Goal: Transaction & Acquisition: Book appointment/travel/reservation

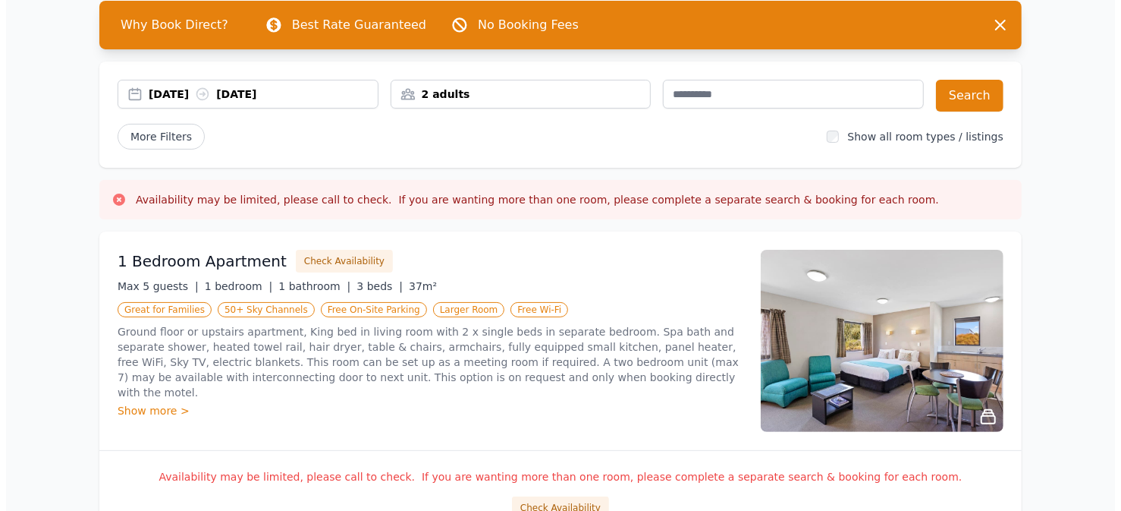
scroll to position [152, 0]
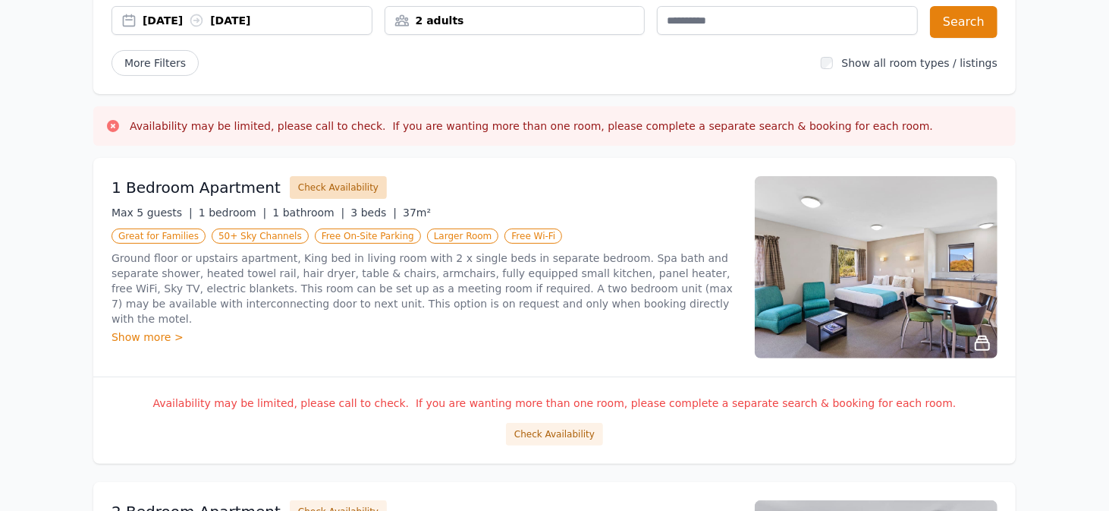
click at [335, 188] on button "Check Availability" at bounding box center [338, 187] width 97 height 23
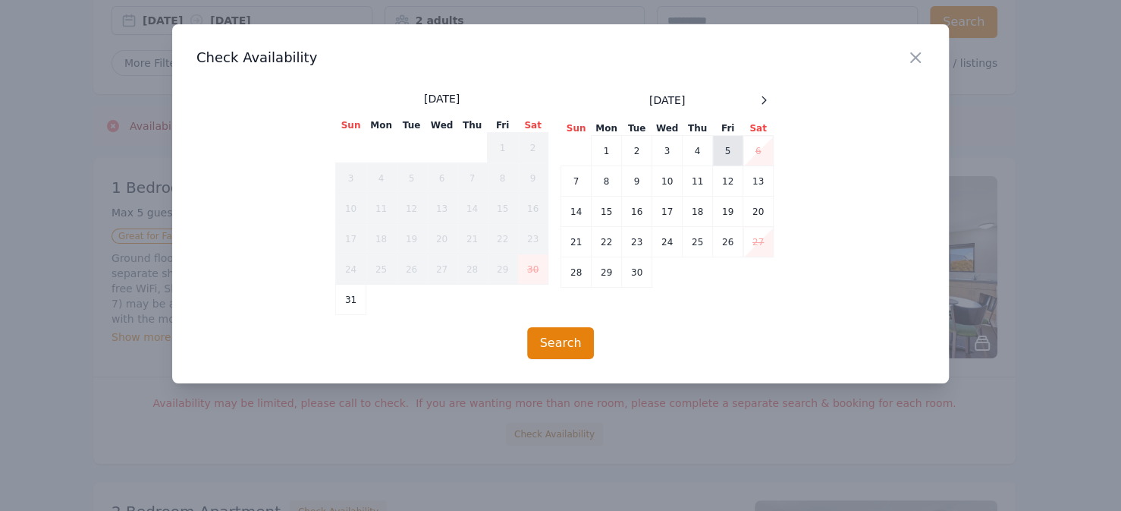
click at [728, 149] on td "5" at bounding box center [728, 151] width 30 height 30
click at [581, 184] on td "7" at bounding box center [576, 181] width 30 height 30
click at [759, 146] on td "6" at bounding box center [759, 151] width 30 height 30
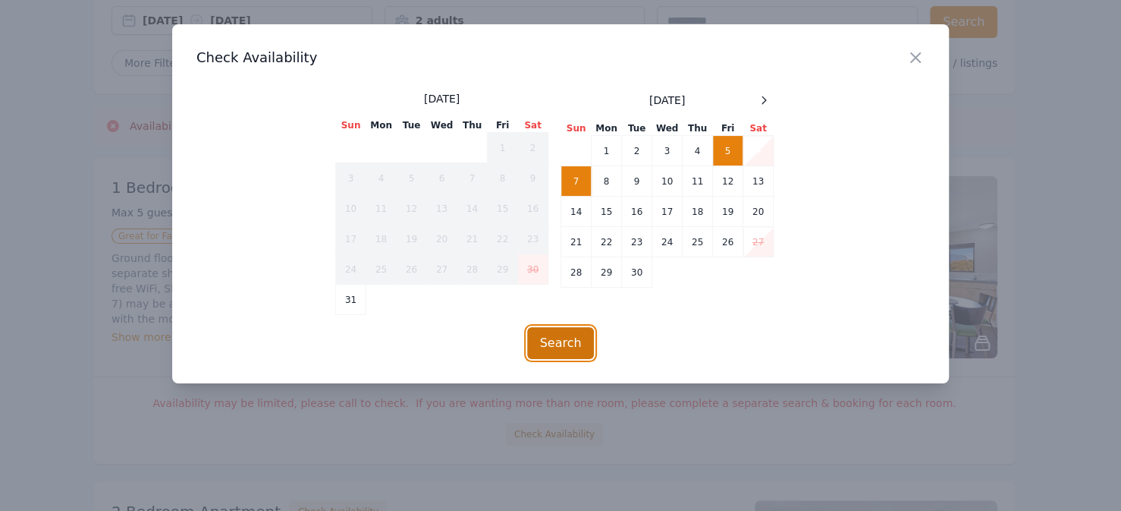
click at [564, 332] on button "Search" at bounding box center [561, 343] width 68 height 32
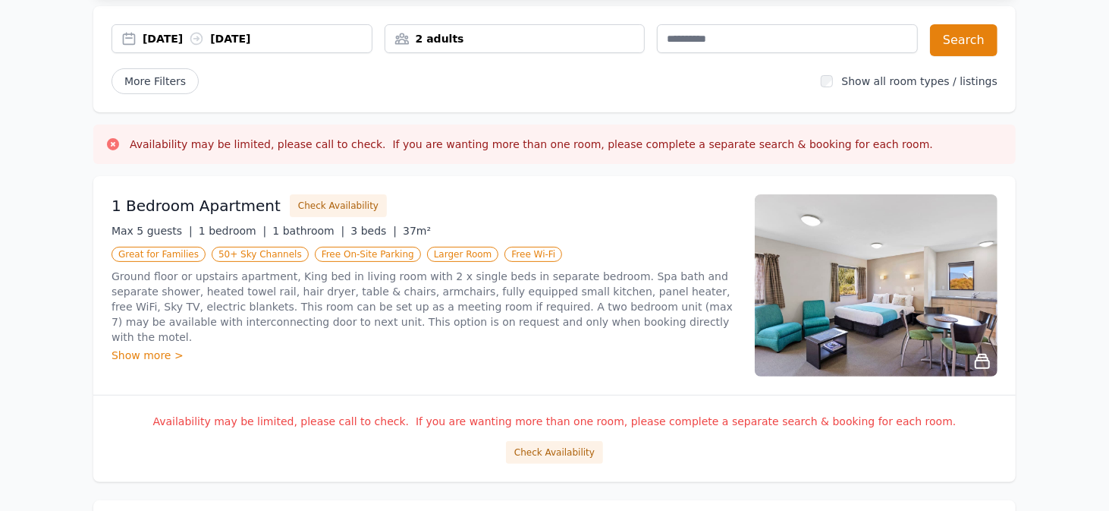
scroll to position [152, 0]
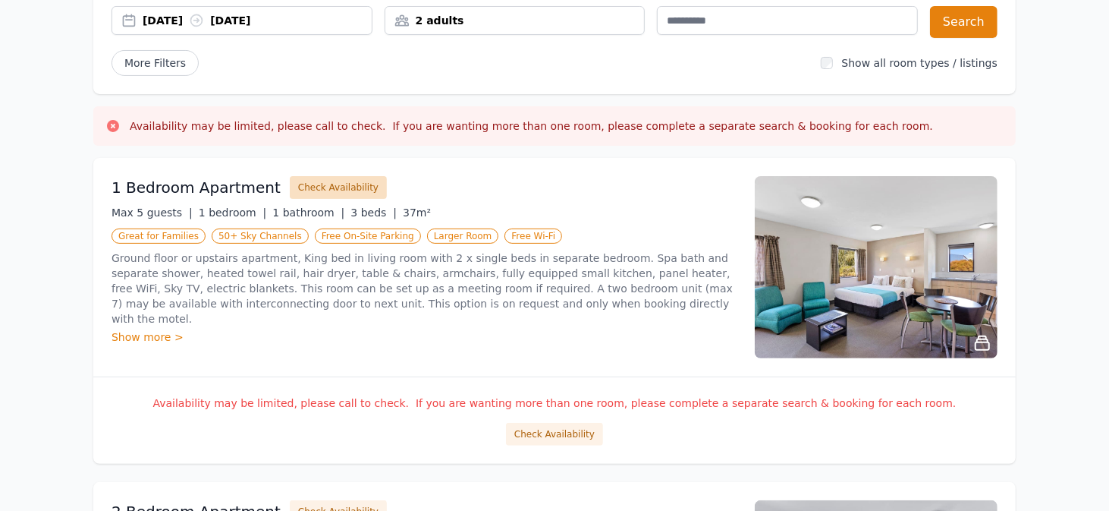
click at [306, 186] on button "Check Availability" at bounding box center [338, 187] width 97 height 23
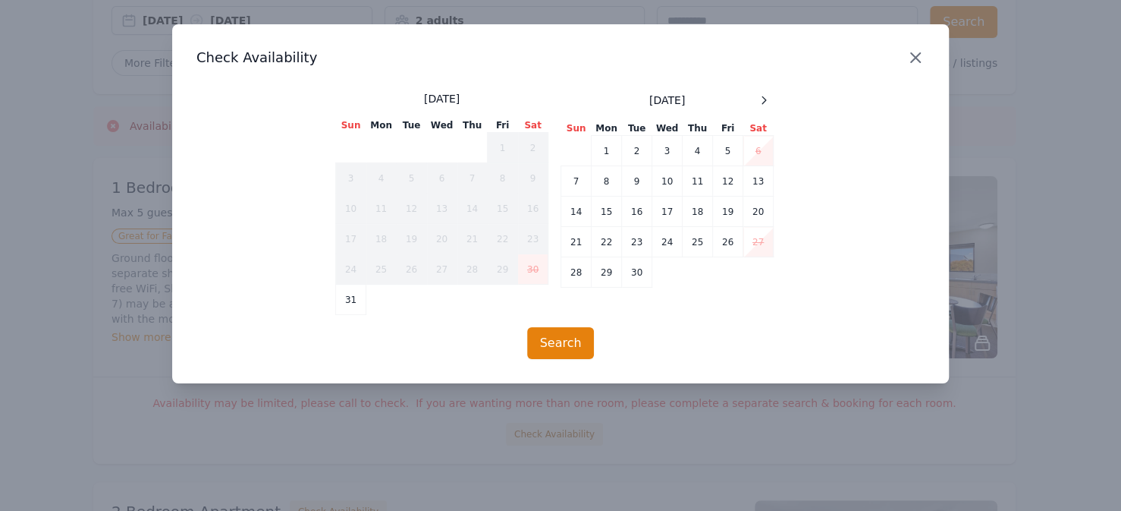
click at [909, 59] on icon "button" at bounding box center [916, 58] width 18 height 18
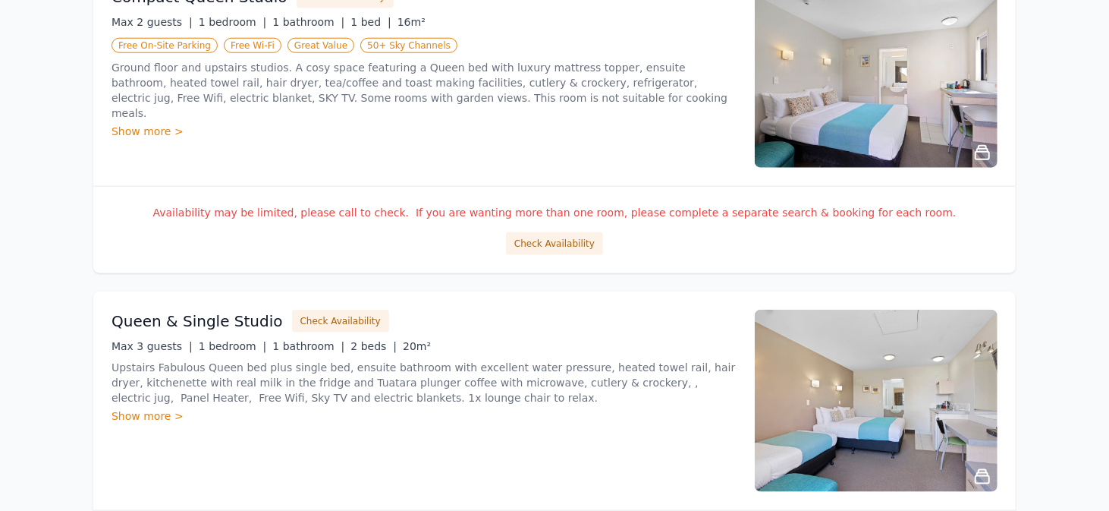
scroll to position [1062, 0]
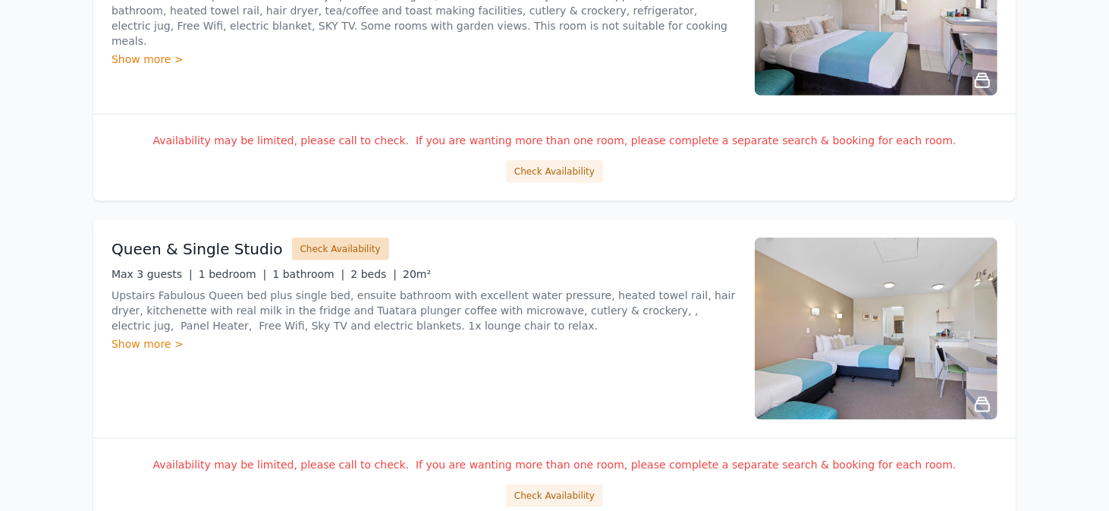
click at [345, 250] on button "Check Availability" at bounding box center [340, 248] width 97 height 23
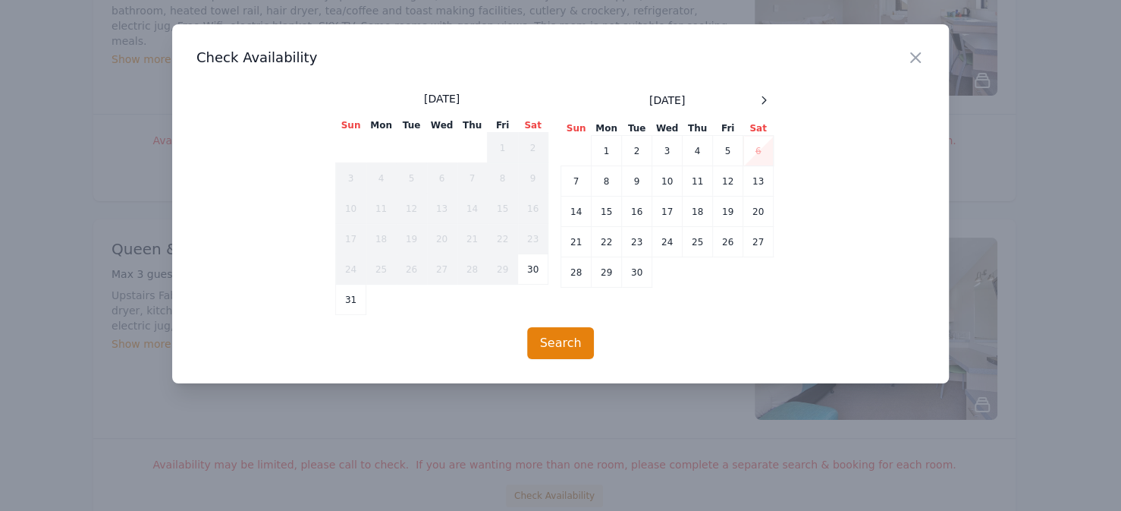
click at [756, 156] on td "6" at bounding box center [759, 151] width 30 height 30
click at [757, 154] on td "6" at bounding box center [759, 151] width 30 height 30
click at [915, 61] on icon "button" at bounding box center [916, 58] width 18 height 18
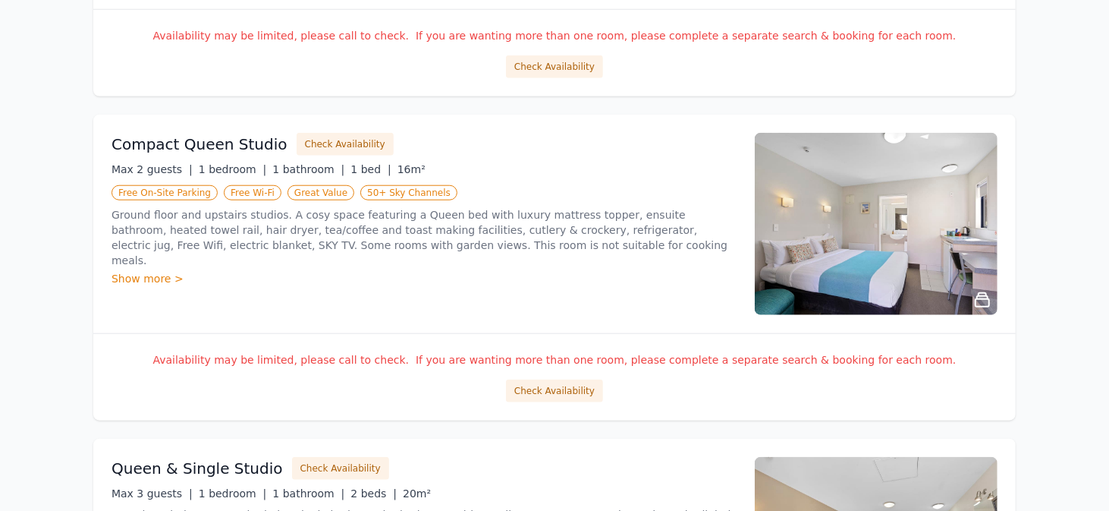
scroll to position [835, 0]
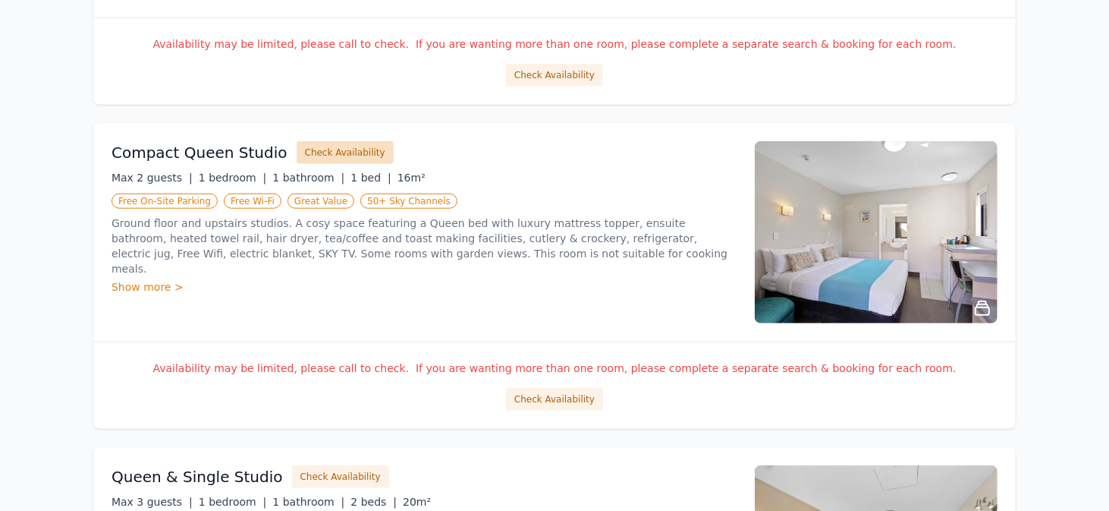
click at [348, 159] on button "Check Availability" at bounding box center [345, 152] width 97 height 23
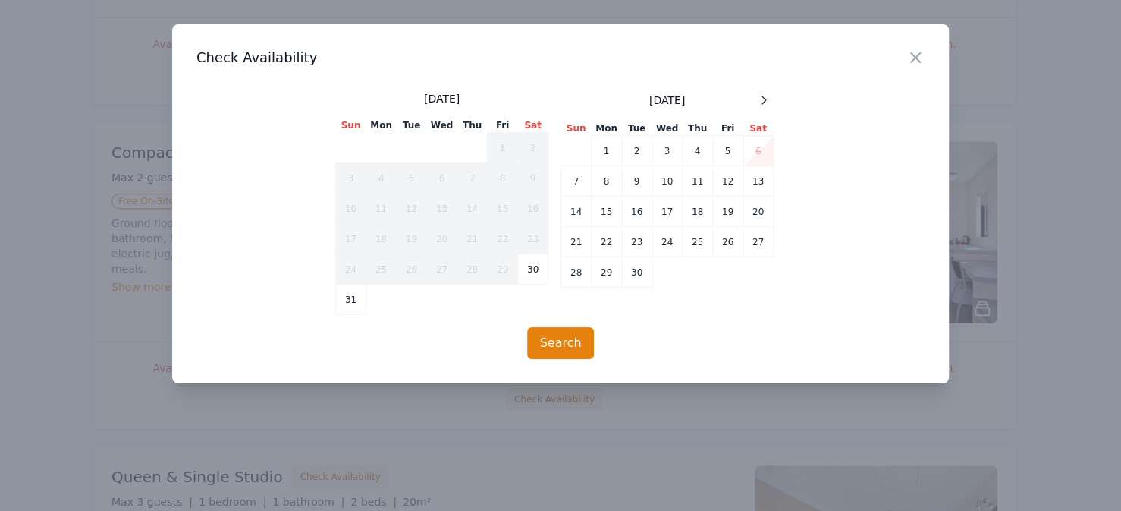
click at [763, 156] on td "6" at bounding box center [759, 151] width 30 height 30
click at [762, 146] on td "6" at bounding box center [759, 151] width 30 height 30
click at [756, 152] on td "6" at bounding box center [759, 151] width 30 height 30
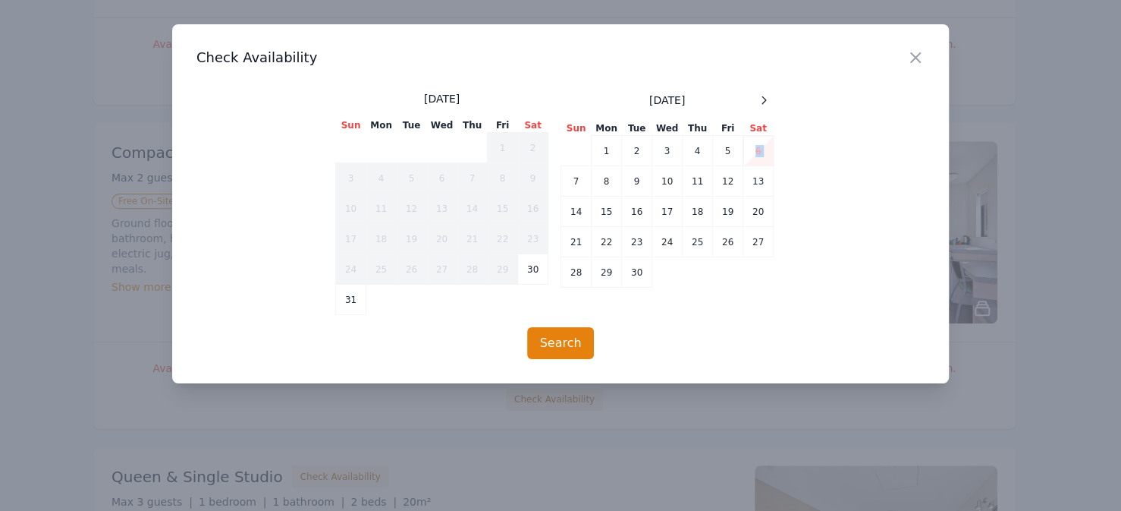
click at [756, 151] on td "6" at bounding box center [759, 151] width 30 height 30
click at [759, 150] on td "6" at bounding box center [759, 151] width 30 height 30
click at [737, 149] on td "5" at bounding box center [728, 151] width 30 height 30
click at [574, 178] on td "7" at bounding box center [576, 181] width 30 height 30
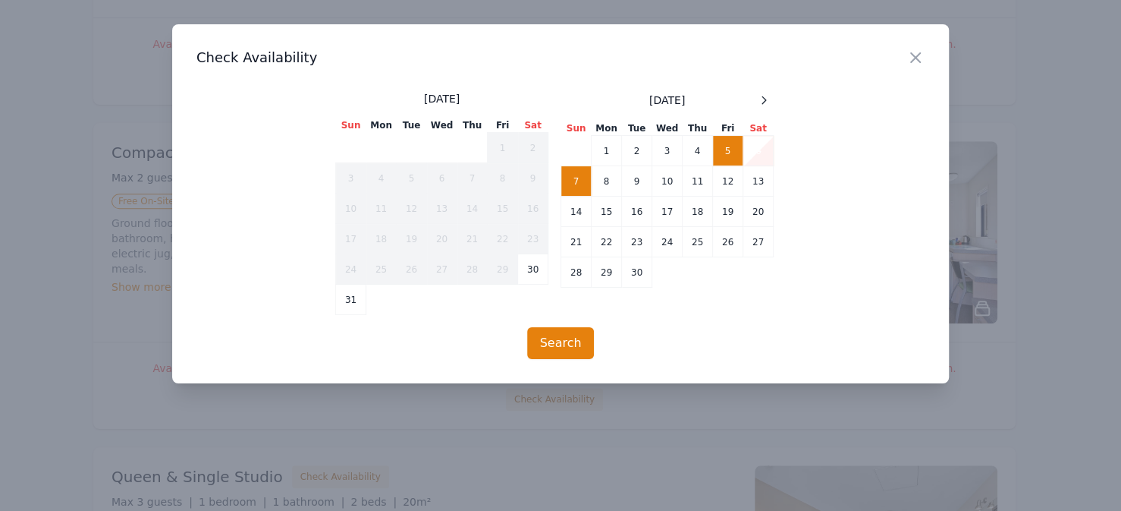
click at [769, 149] on td "6" at bounding box center [759, 151] width 30 height 30
click at [910, 60] on icon "button" at bounding box center [916, 58] width 18 height 18
